Goal: Task Accomplishment & Management: Complete application form

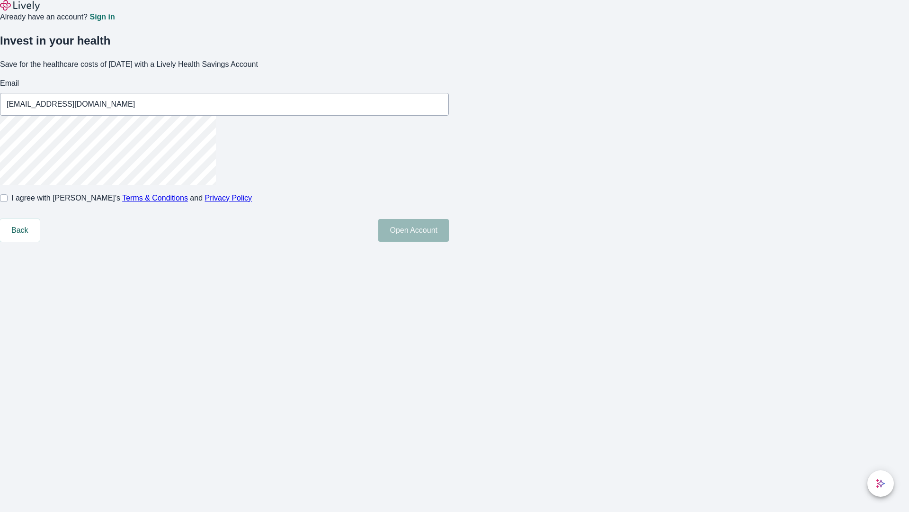
click at [8, 202] on input "I agree with Lively’s Terms & Conditions and Privacy Policy" at bounding box center [4, 198] width 8 height 8
checkbox input "true"
click at [449, 242] on button "Open Account" at bounding box center [413, 230] width 71 height 23
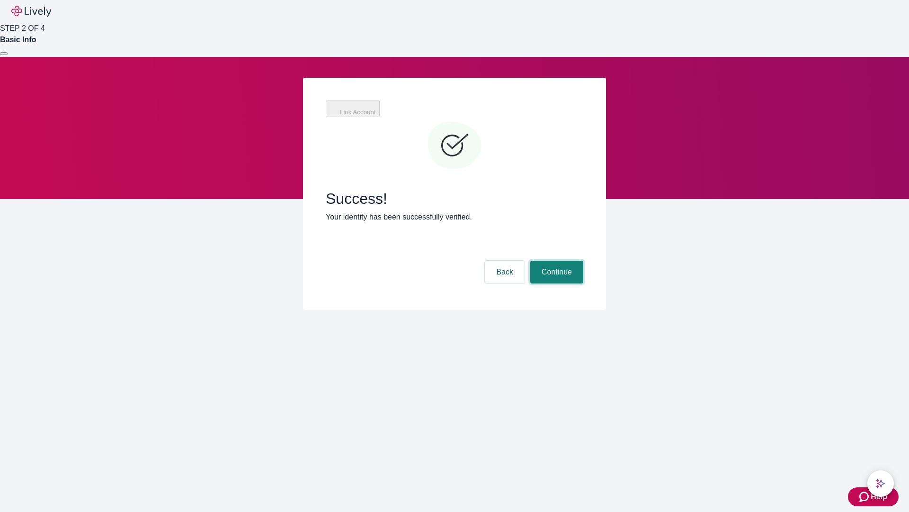
click at [556, 261] on button "Continue" at bounding box center [556, 272] width 53 height 23
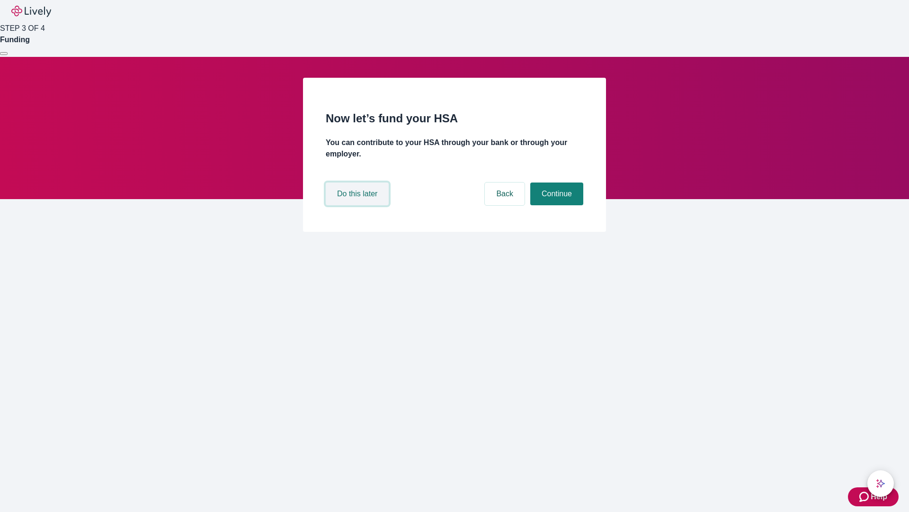
click at [359, 205] on button "Do this later" at bounding box center [357, 193] width 63 height 23
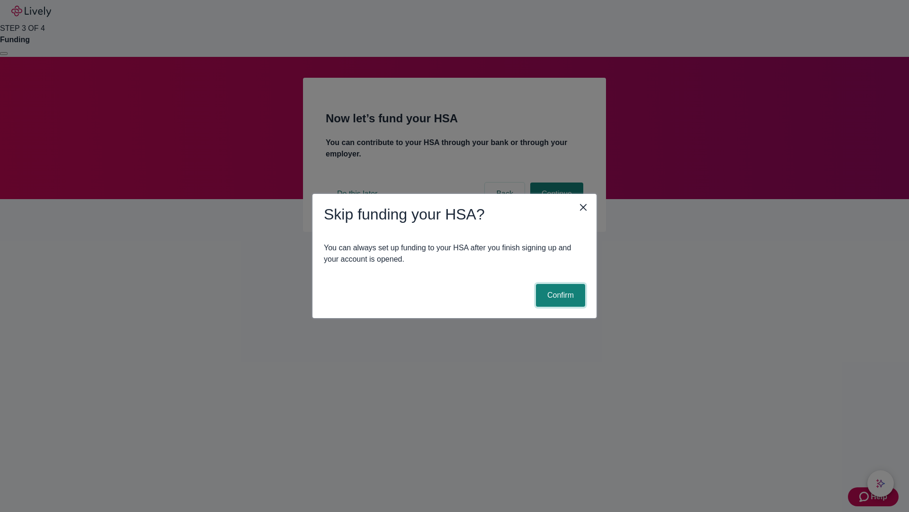
click at [559, 295] on button "Confirm" at bounding box center [560, 295] width 49 height 23
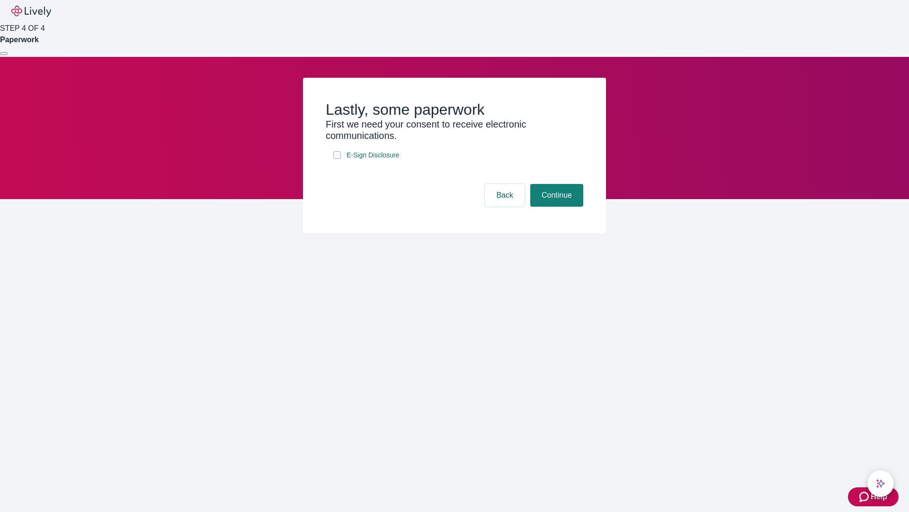
click at [337, 159] on input "E-Sign Disclosure" at bounding box center [337, 155] width 8 height 8
checkbox input "true"
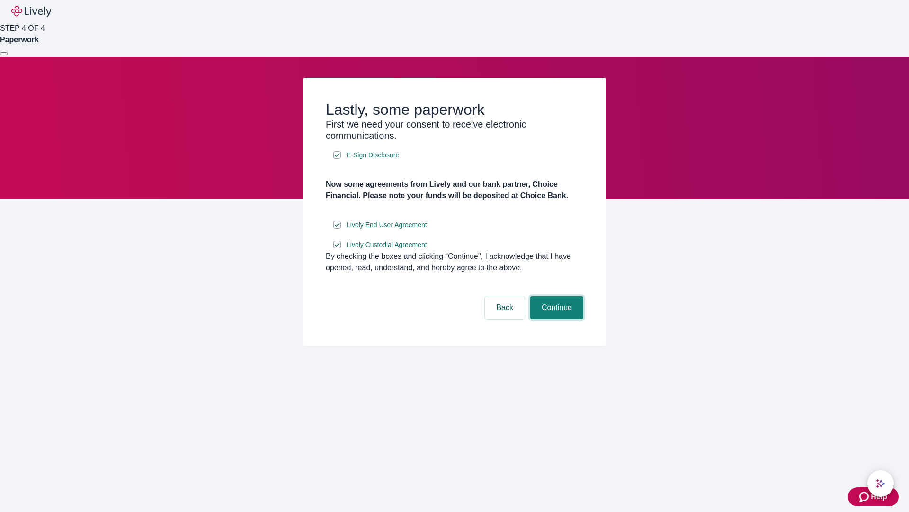
click at [556, 319] on button "Continue" at bounding box center [556, 307] width 53 height 23
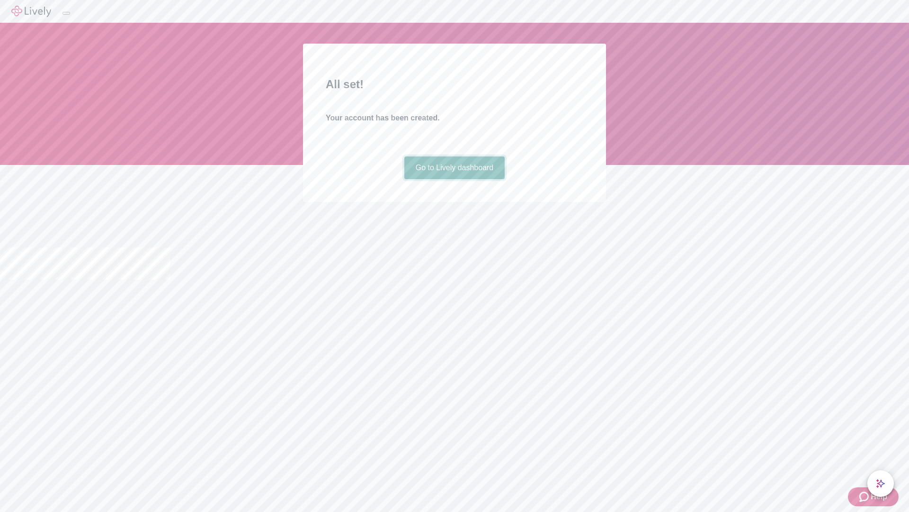
click at [454, 179] on link "Go to Lively dashboard" at bounding box center [454, 167] width 101 height 23
